Goal: Information Seeking & Learning: Learn about a topic

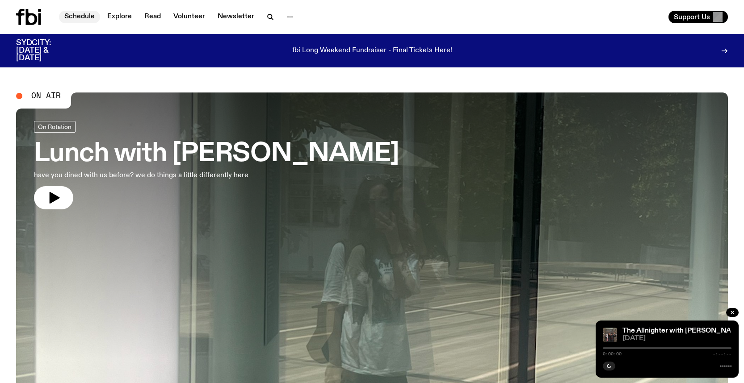
click at [73, 16] on link "Schedule" at bounding box center [79, 17] width 41 height 13
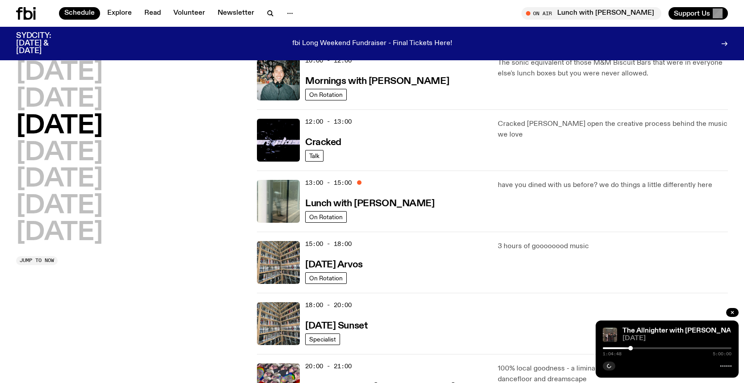
scroll to position [182, 0]
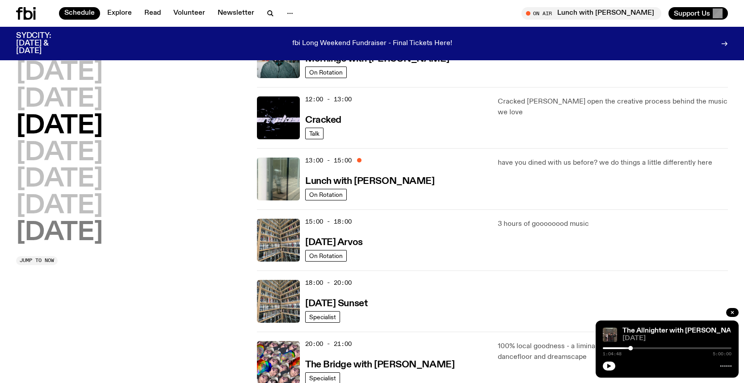
click at [46, 231] on h2 "[DATE]" at bounding box center [59, 233] width 87 height 25
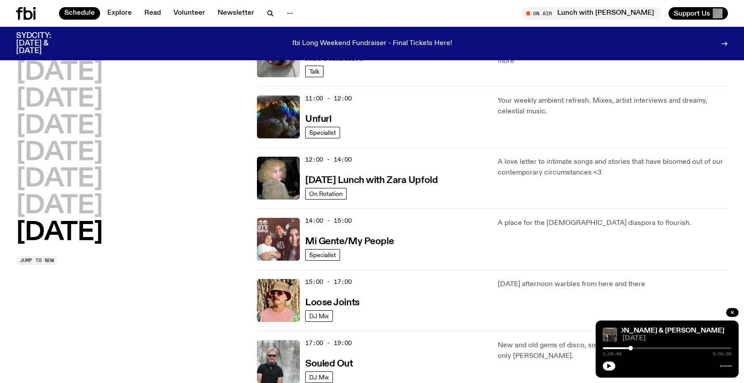
scroll to position [322, 0]
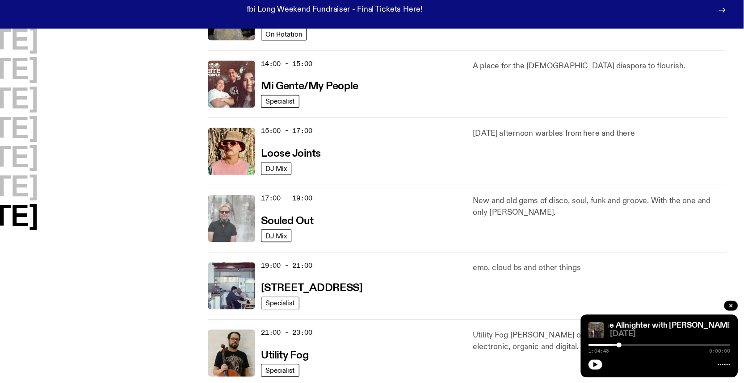
click at [290, 244] on img at bounding box center [278, 233] width 43 height 43
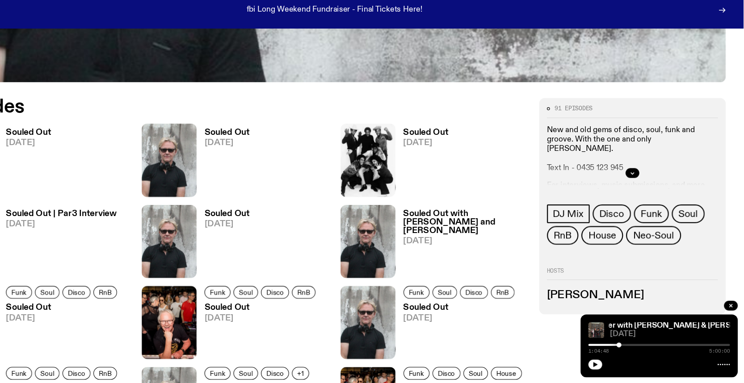
scroll to position [425, 0]
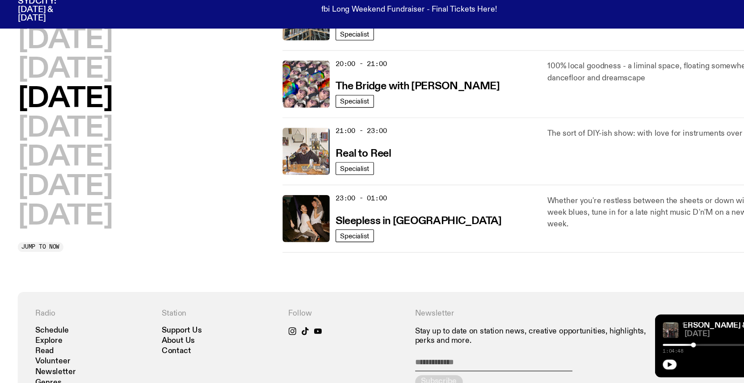
scroll to position [433, 0]
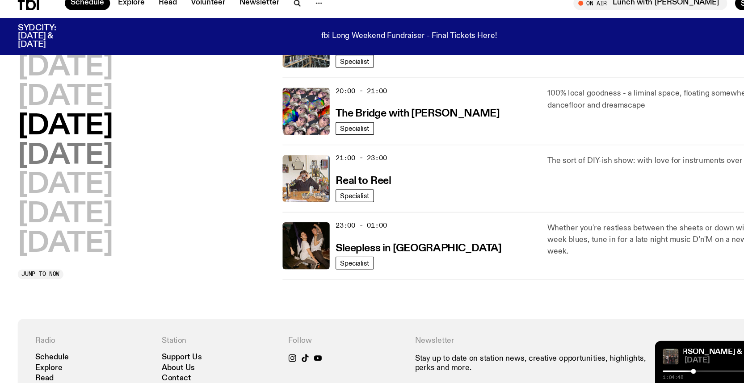
click at [49, 150] on h2 "[DATE]" at bounding box center [59, 152] width 87 height 25
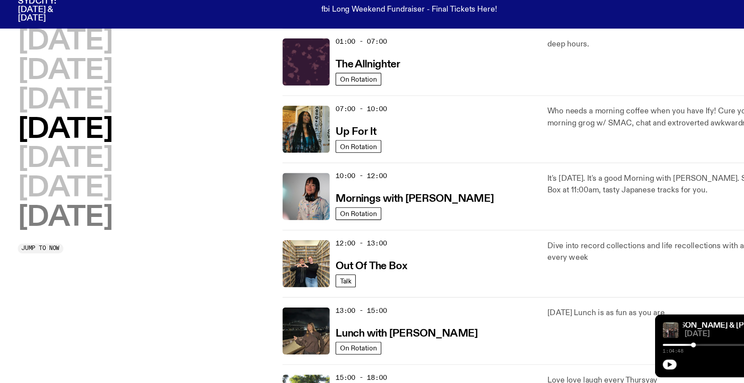
scroll to position [25, 0]
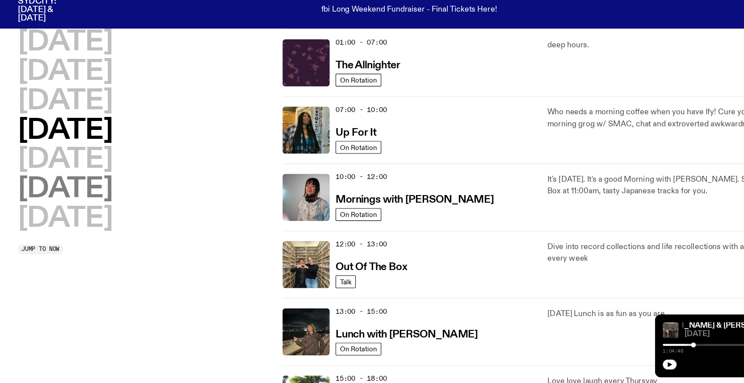
click at [70, 209] on h2 "[DATE]" at bounding box center [59, 206] width 87 height 25
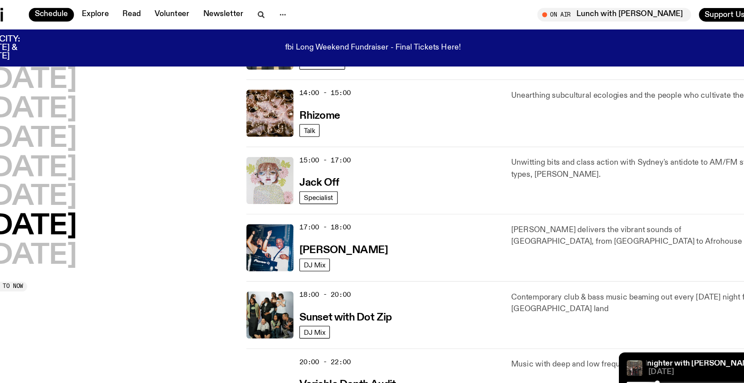
scroll to position [379, 0]
